Goal: Task Accomplishment & Management: Manage account settings

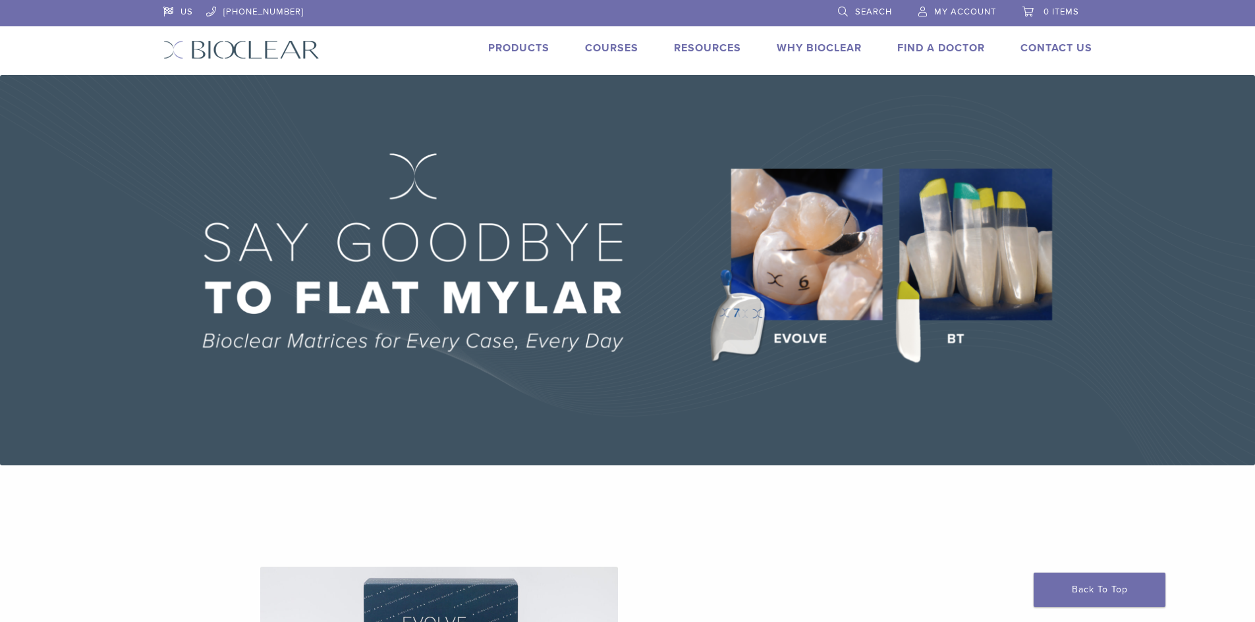
click at [960, 1] on link "My Account" at bounding box center [957, 10] width 78 height 20
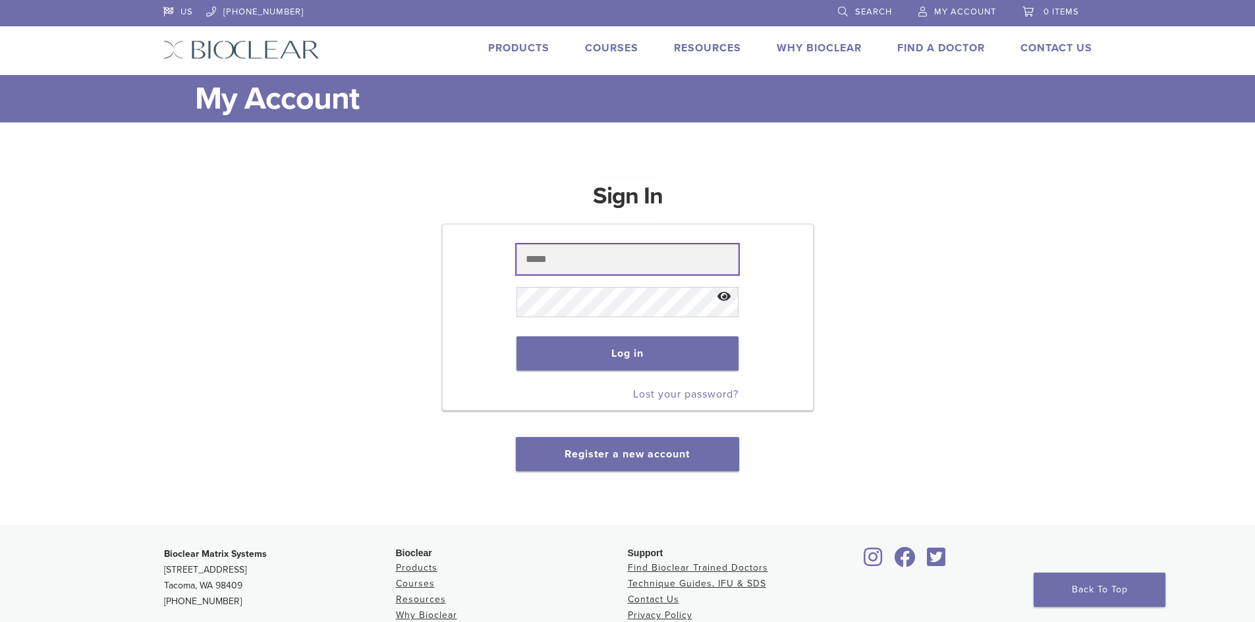
drag, startPoint x: 565, startPoint y: 267, endPoint x: 582, endPoint y: 265, distance: 17.3
click at [569, 267] on input "text" at bounding box center [627, 259] width 222 height 30
click at [590, 261] on input "text" at bounding box center [627, 259] width 222 height 30
